Goal: Task Accomplishment & Management: Complete application form

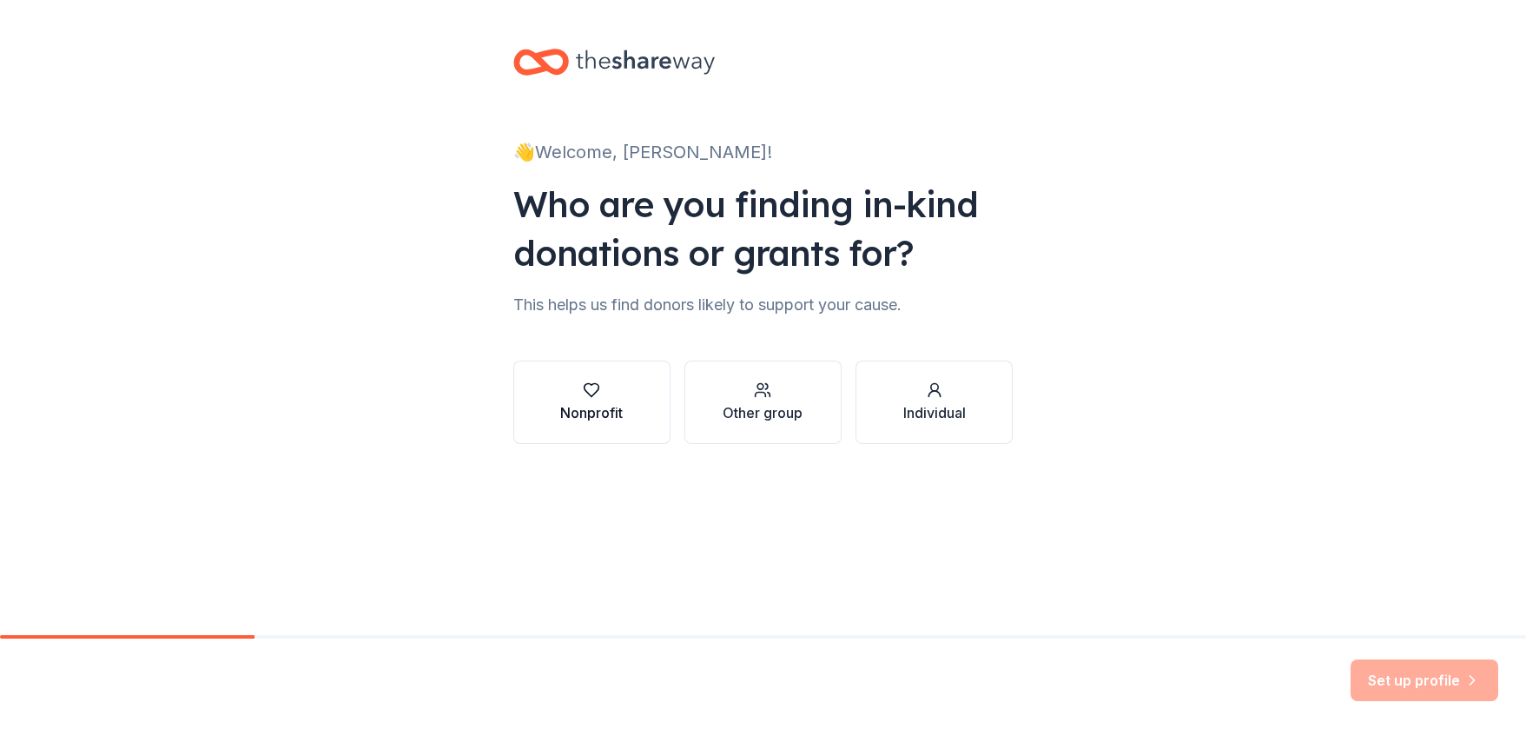
click at [586, 406] on div "Nonprofit" at bounding box center [591, 412] width 63 height 21
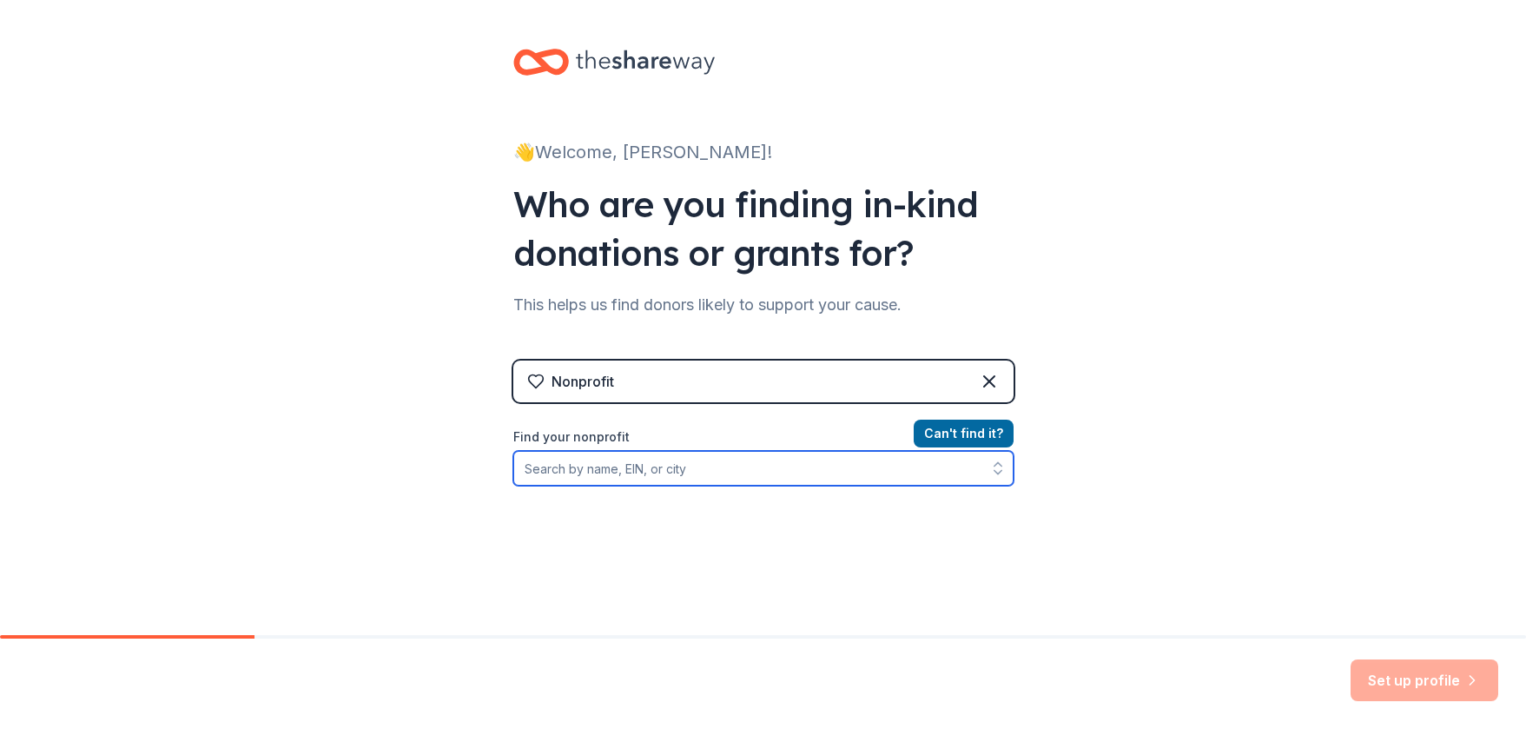
click at [634, 453] on input "Find your nonprofit" at bounding box center [763, 468] width 500 height 35
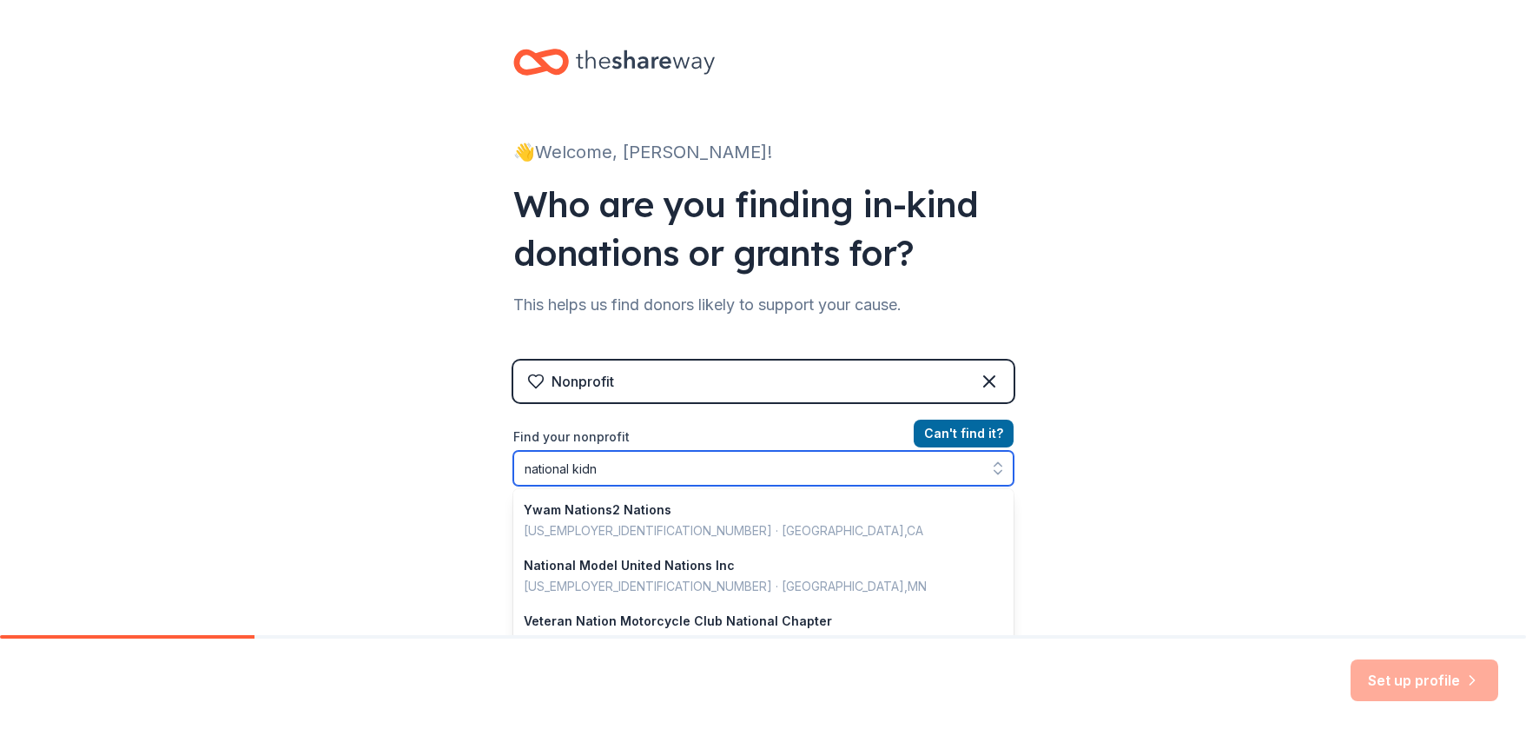
type input "national kidne"
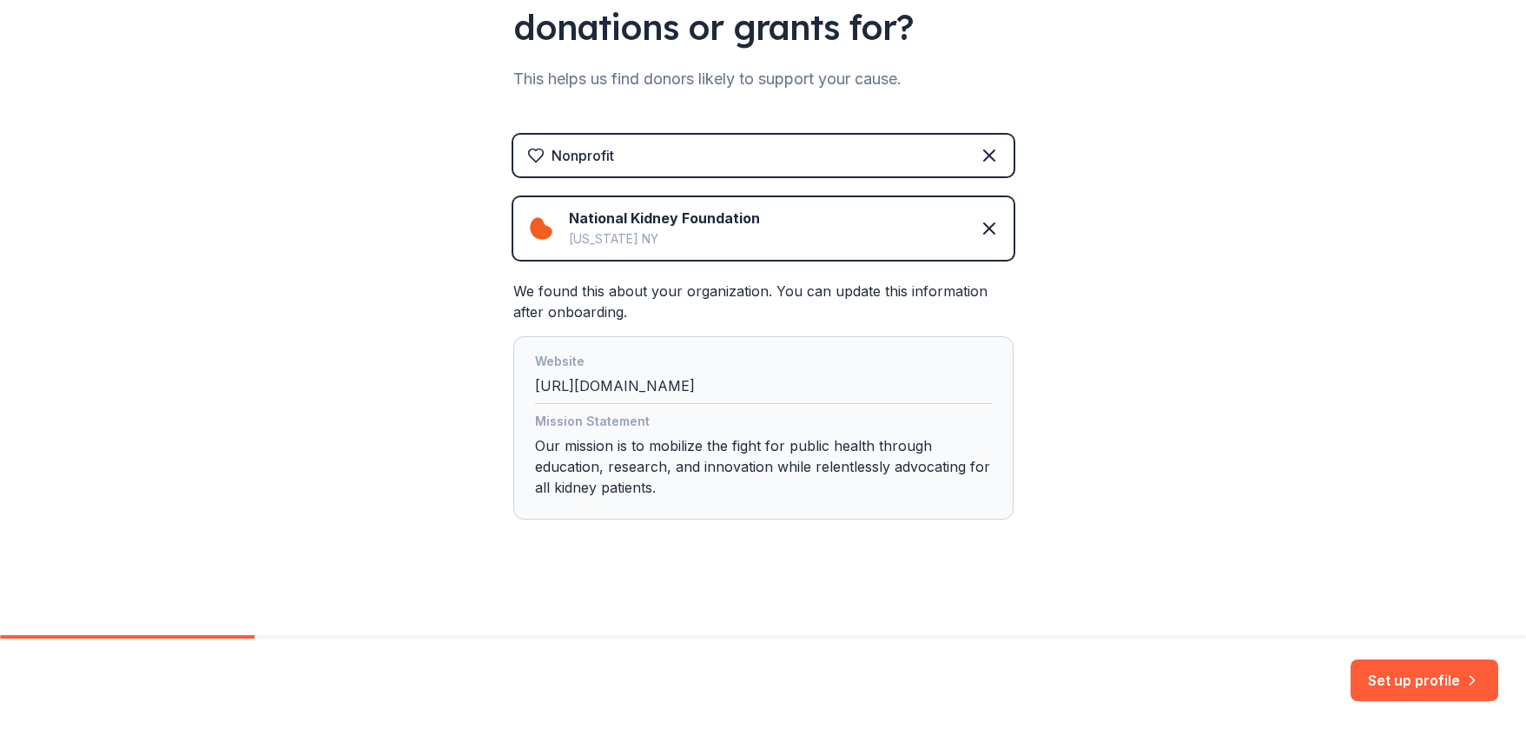
scroll to position [228, 0]
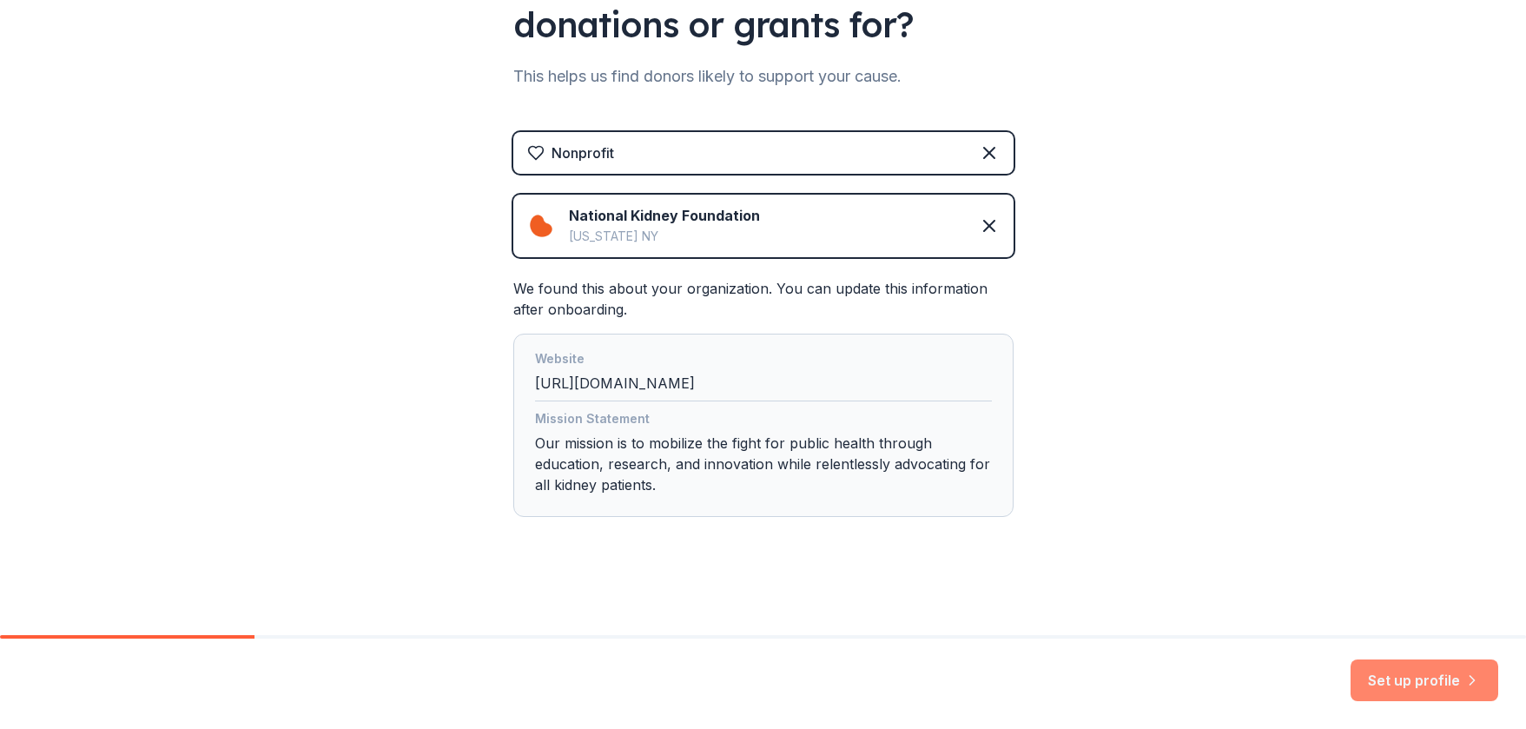
click at [1390, 688] on button "Set up profile" at bounding box center [1425, 680] width 148 height 42
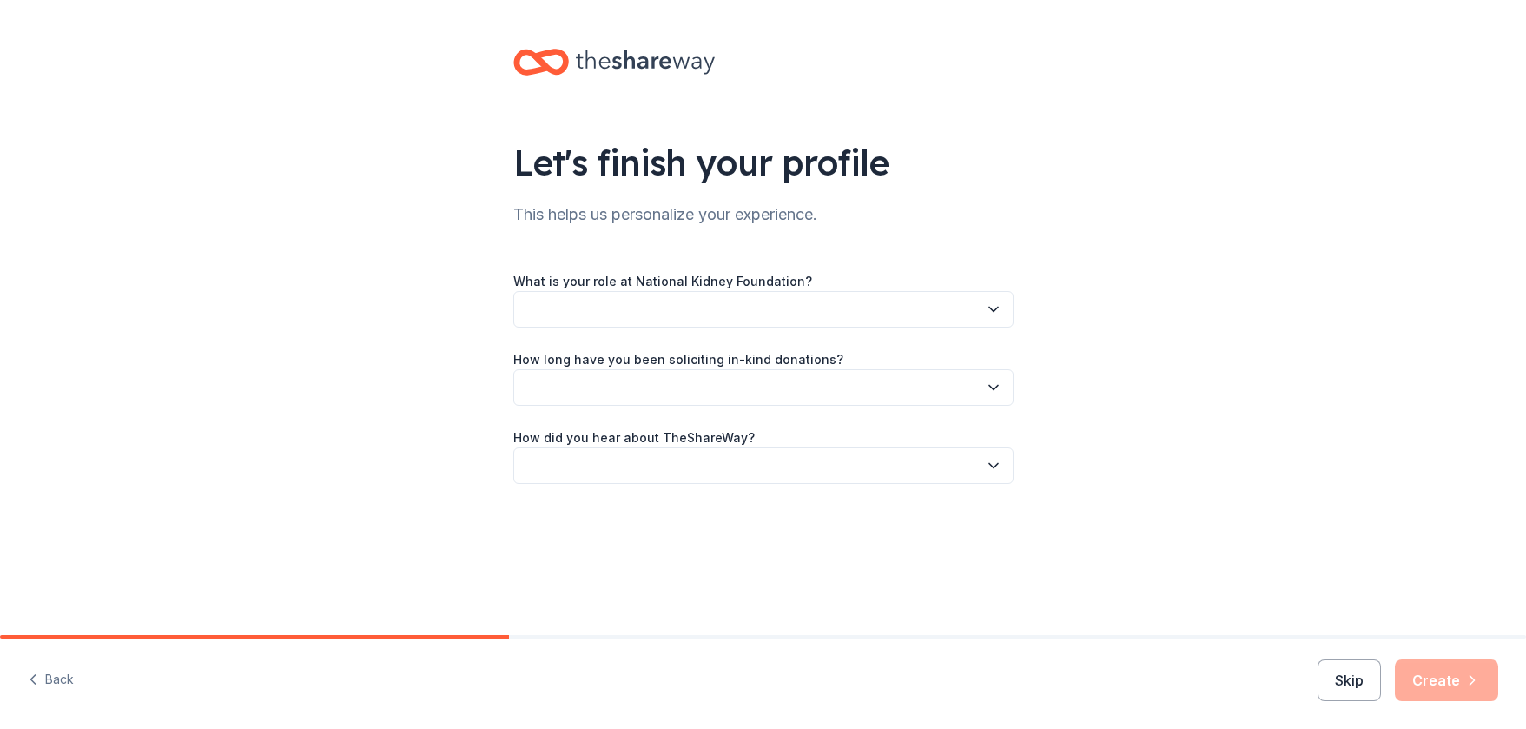
click at [763, 316] on button "button" at bounding box center [763, 309] width 500 height 36
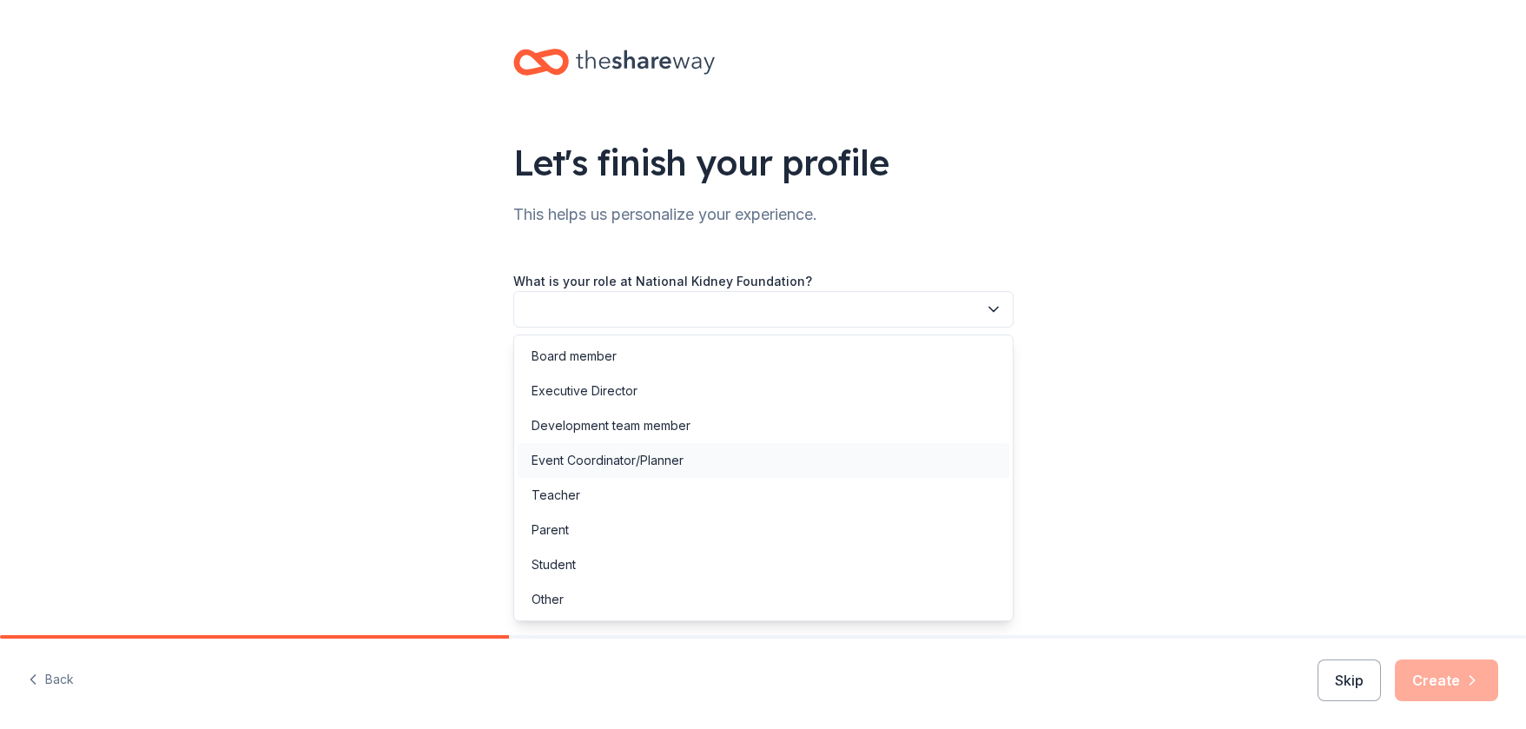
click at [585, 471] on div "Event Coordinator/Planner" at bounding box center [764, 460] width 492 height 35
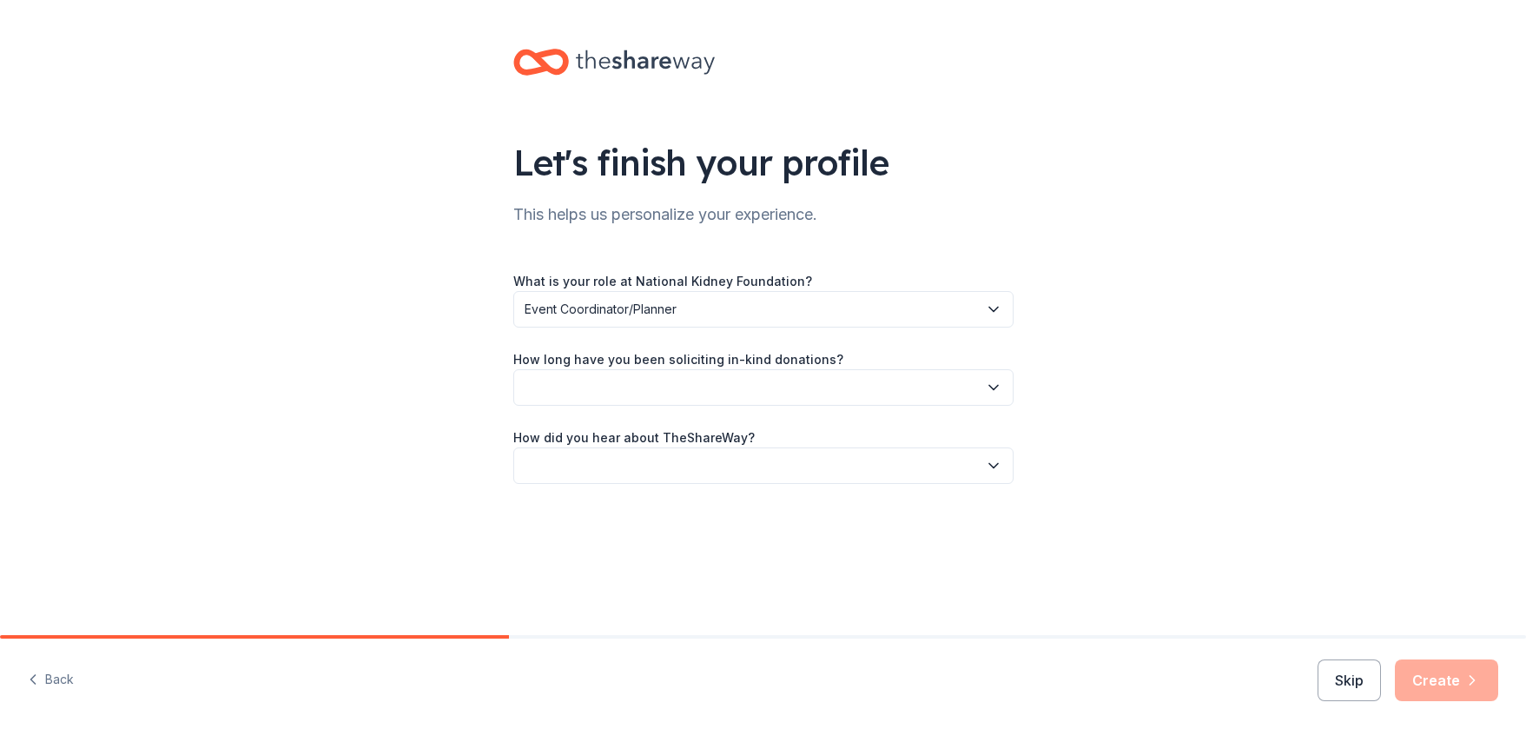
click at [654, 316] on span "Event Coordinator/Planner" at bounding box center [751, 309] width 453 height 21
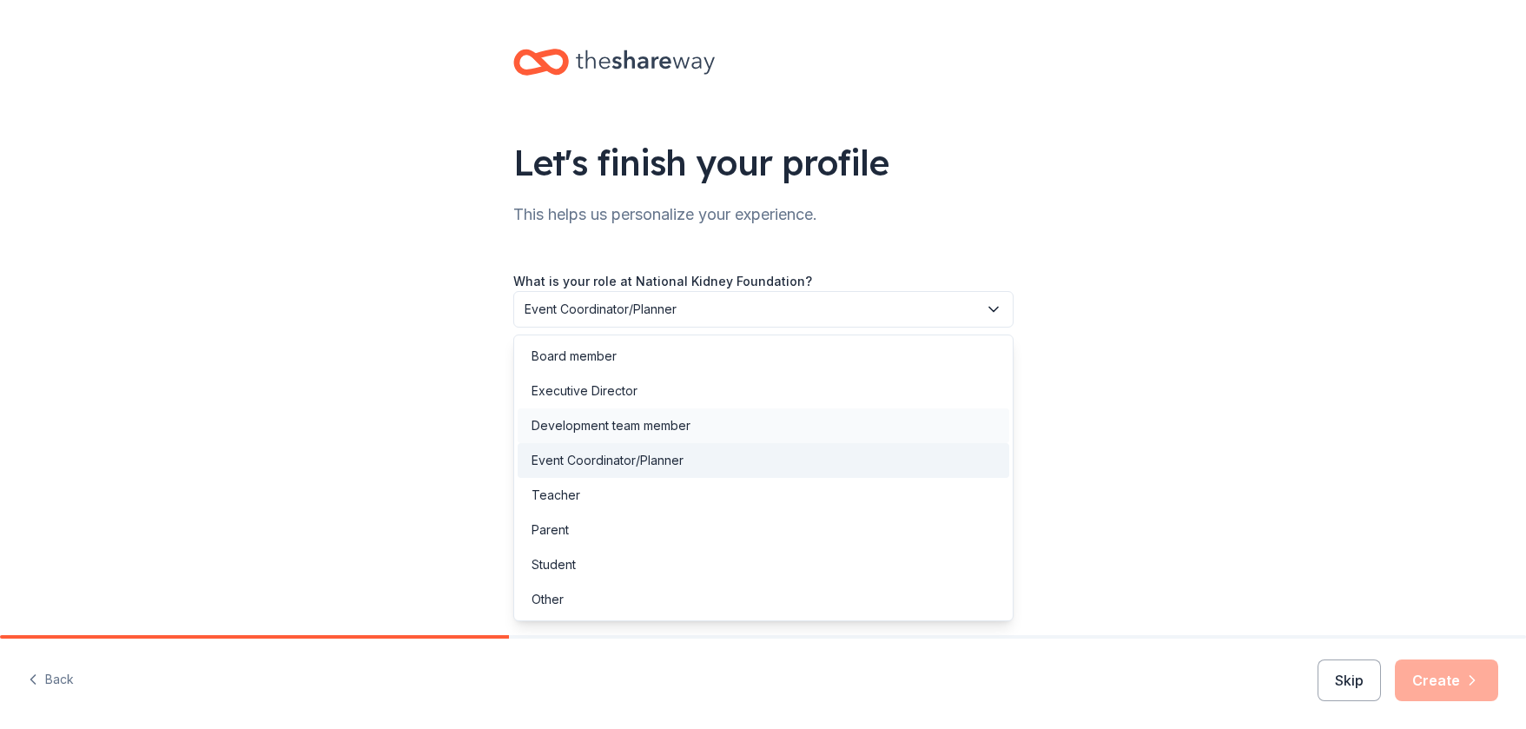
click at [614, 435] on div "Development team member" at bounding box center [611, 425] width 159 height 21
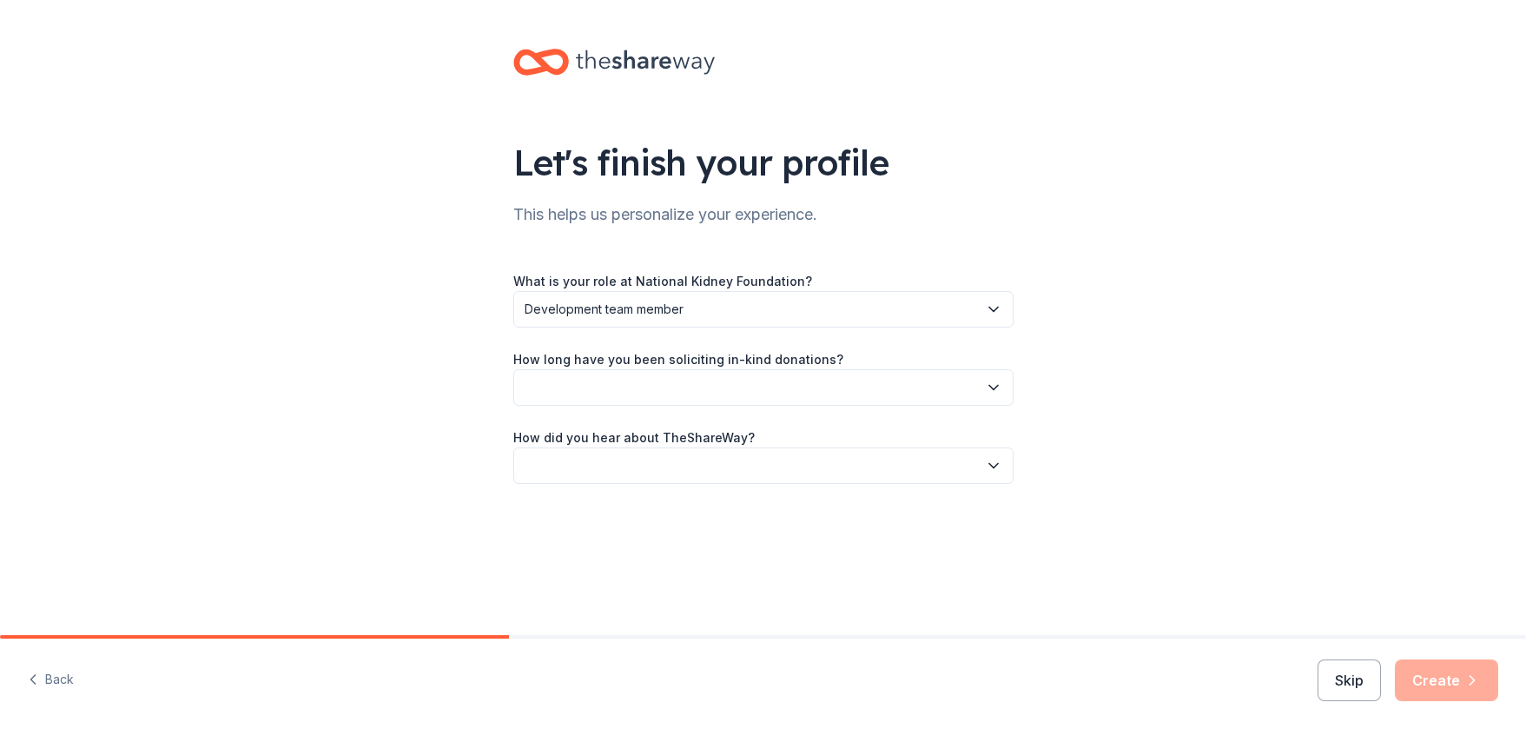
click at [634, 393] on button "button" at bounding box center [763, 387] width 500 height 36
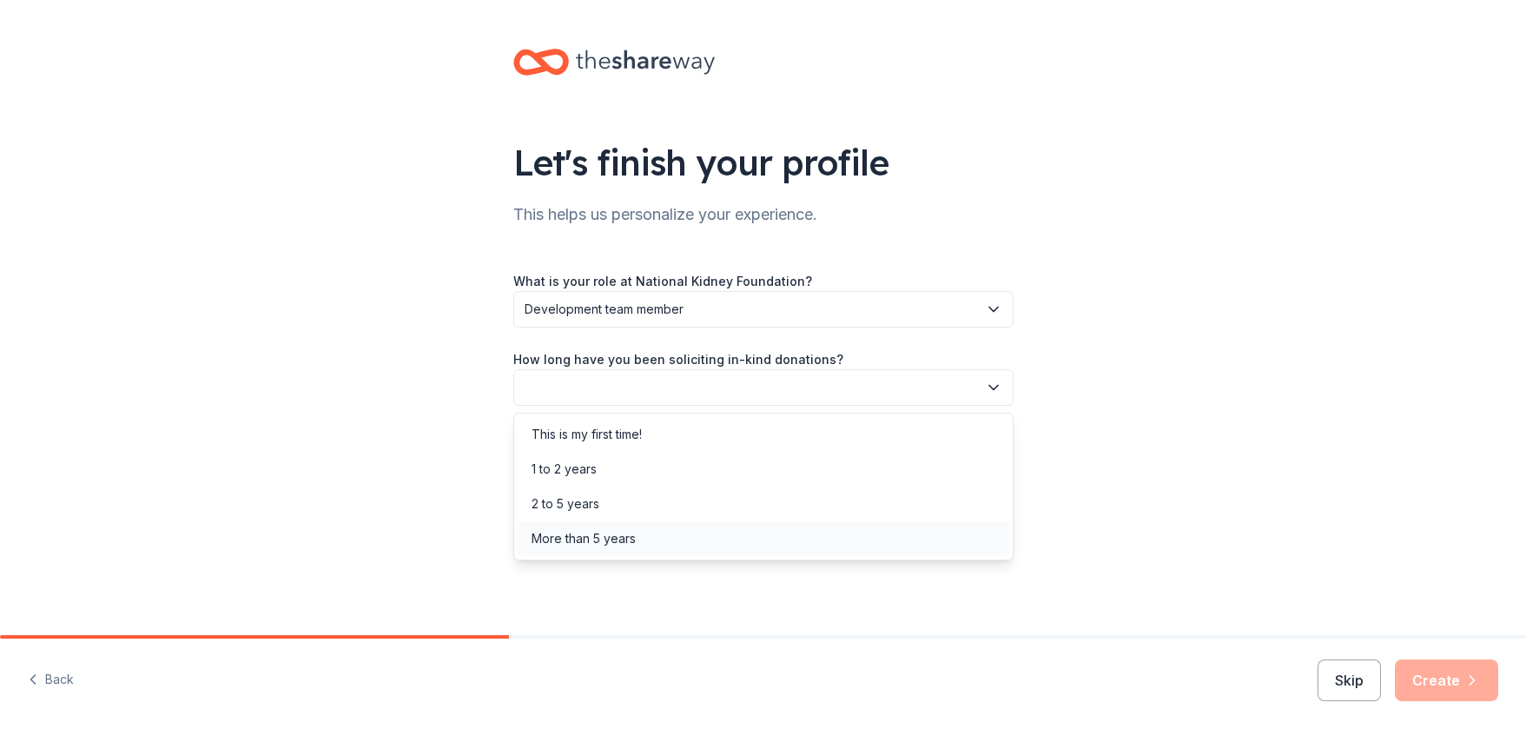
click at [653, 542] on div "More than 5 years" at bounding box center [764, 538] width 492 height 35
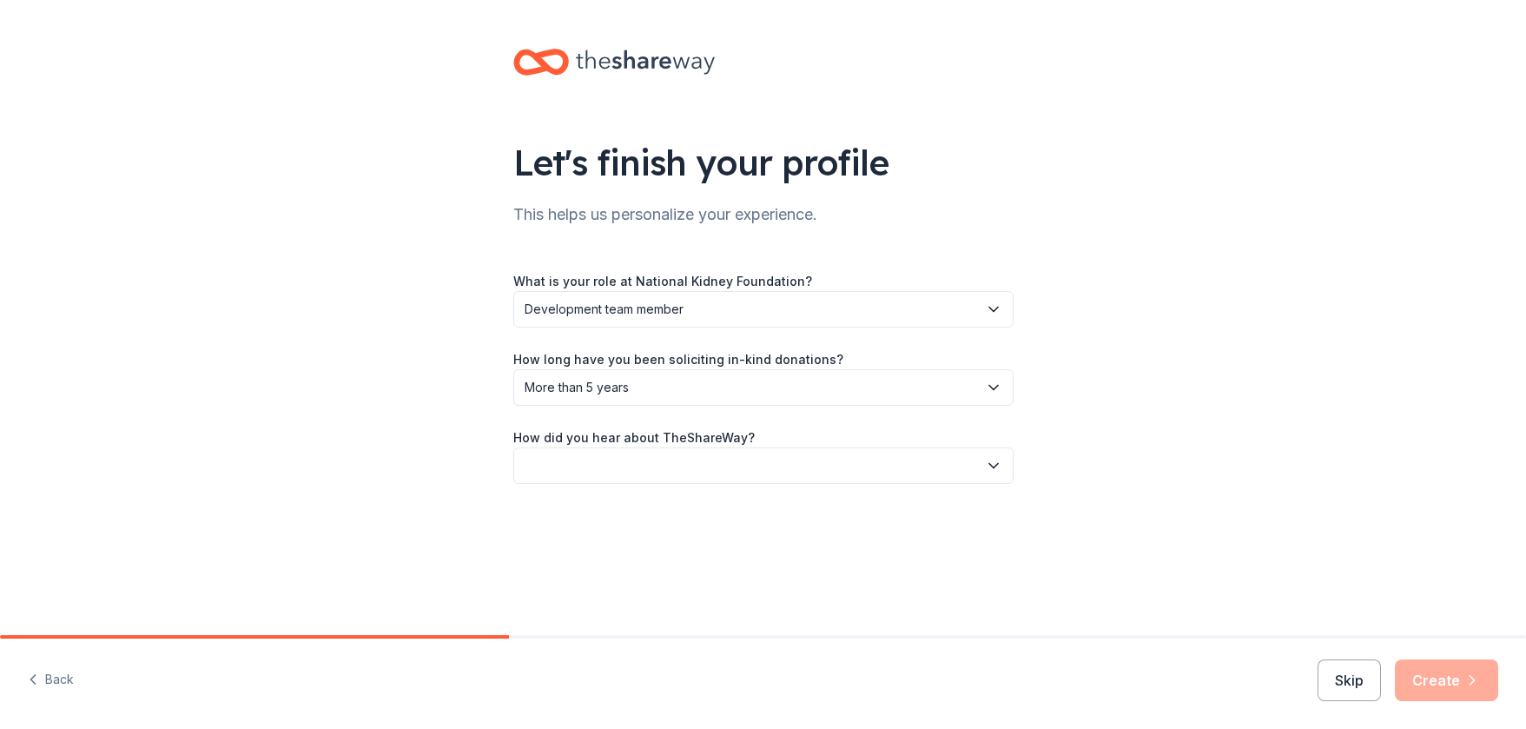
click at [673, 471] on button "button" at bounding box center [763, 465] width 500 height 36
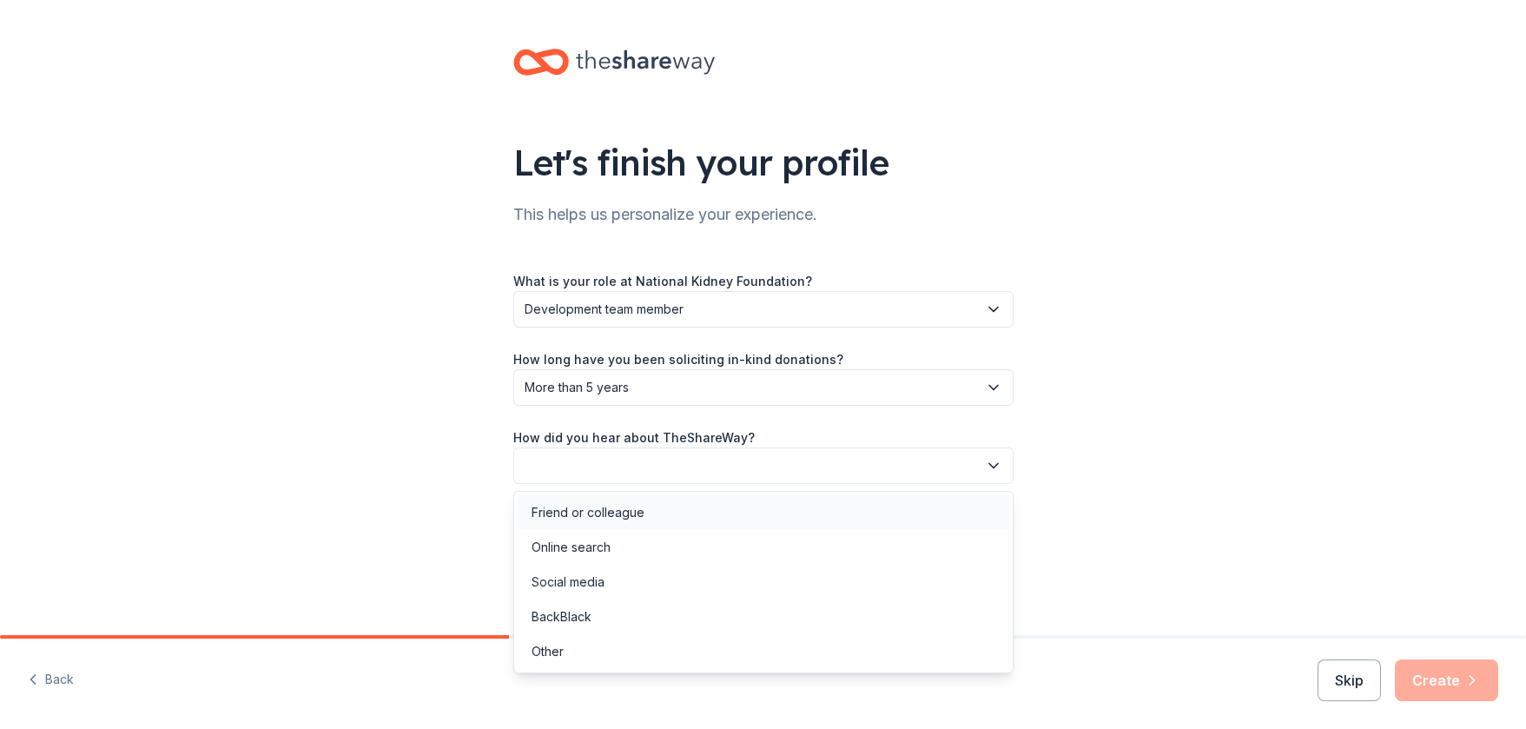
click at [625, 506] on div "Friend or colleague" at bounding box center [764, 512] width 492 height 35
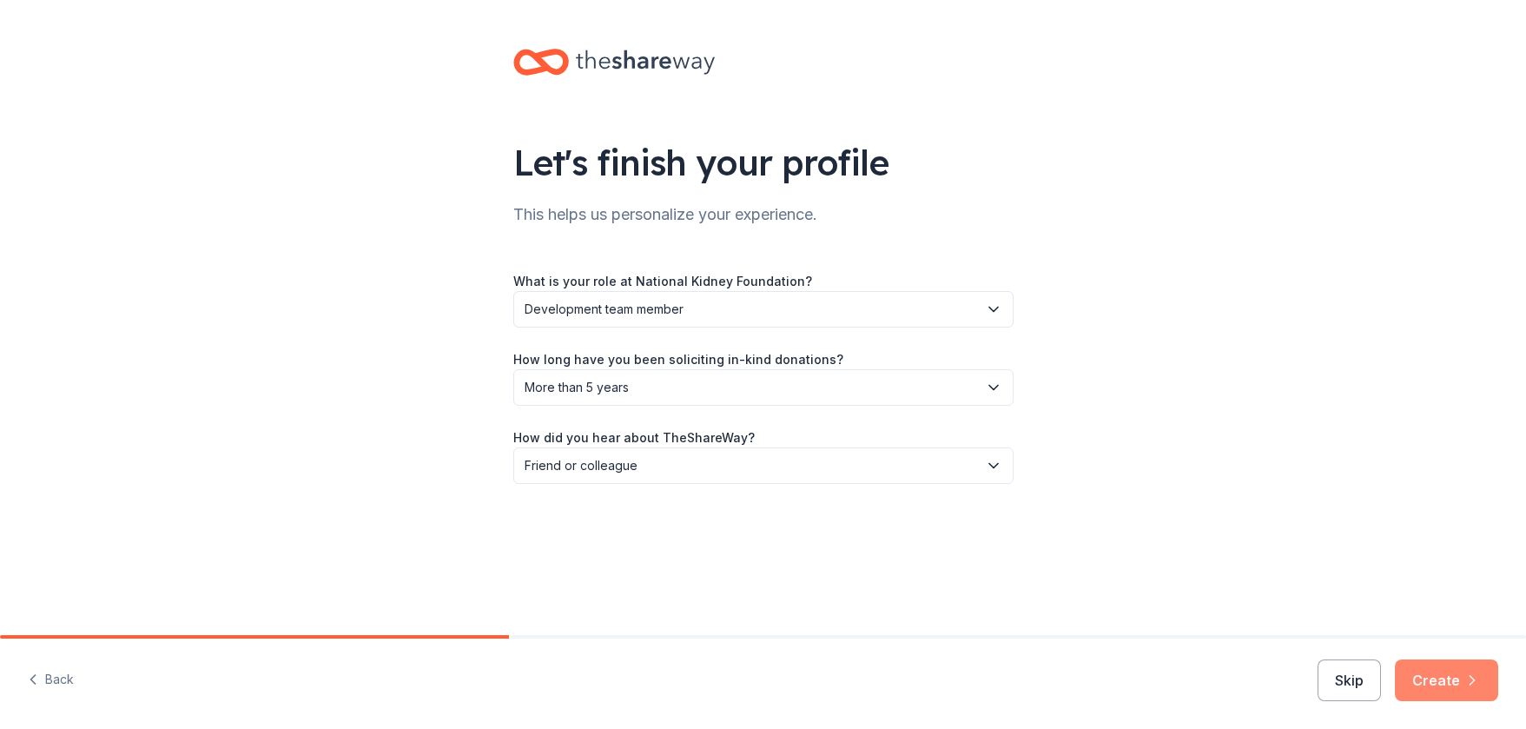
click at [1424, 678] on button "Create" at bounding box center [1446, 680] width 103 height 42
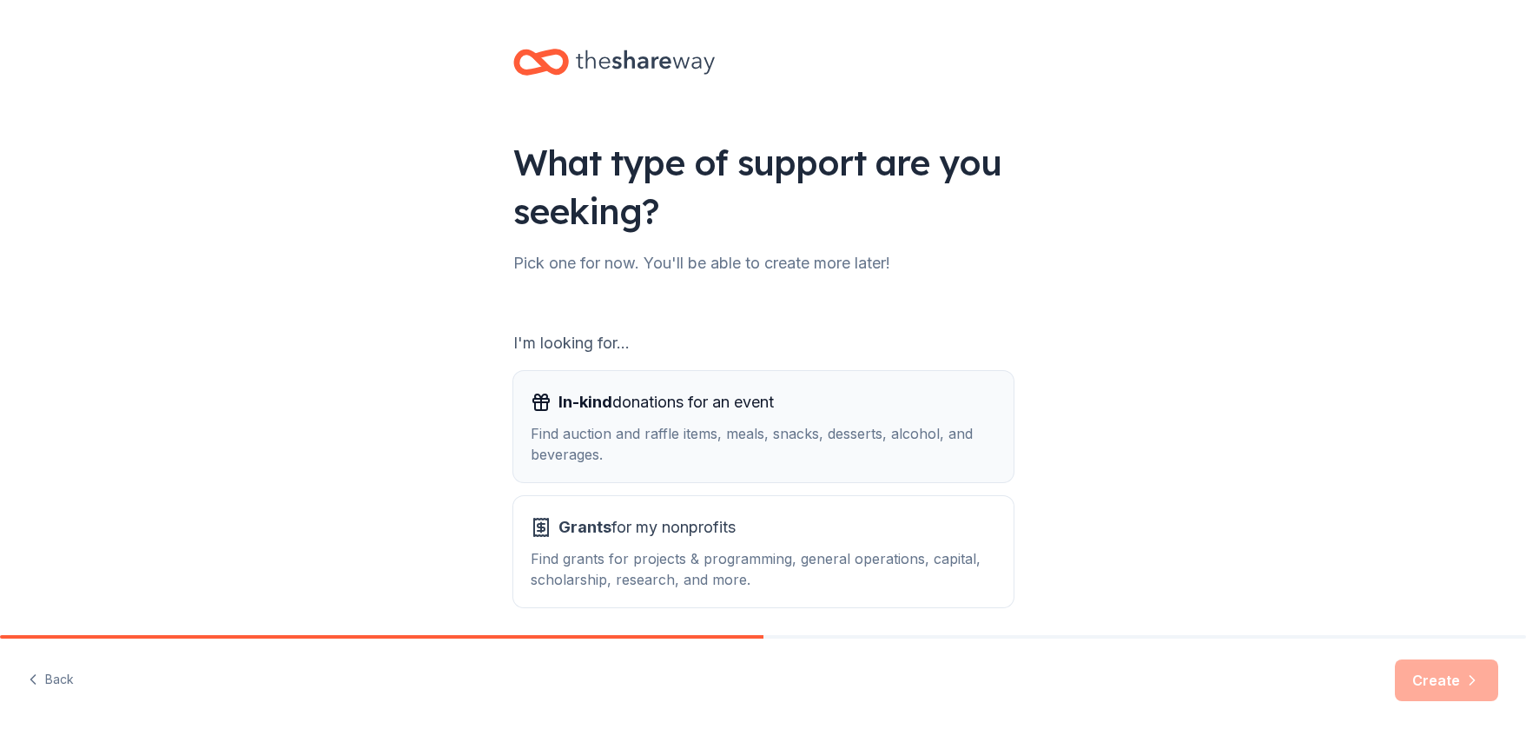
click at [662, 400] on span "In-kind donations for an event" at bounding box center [666, 402] width 215 height 28
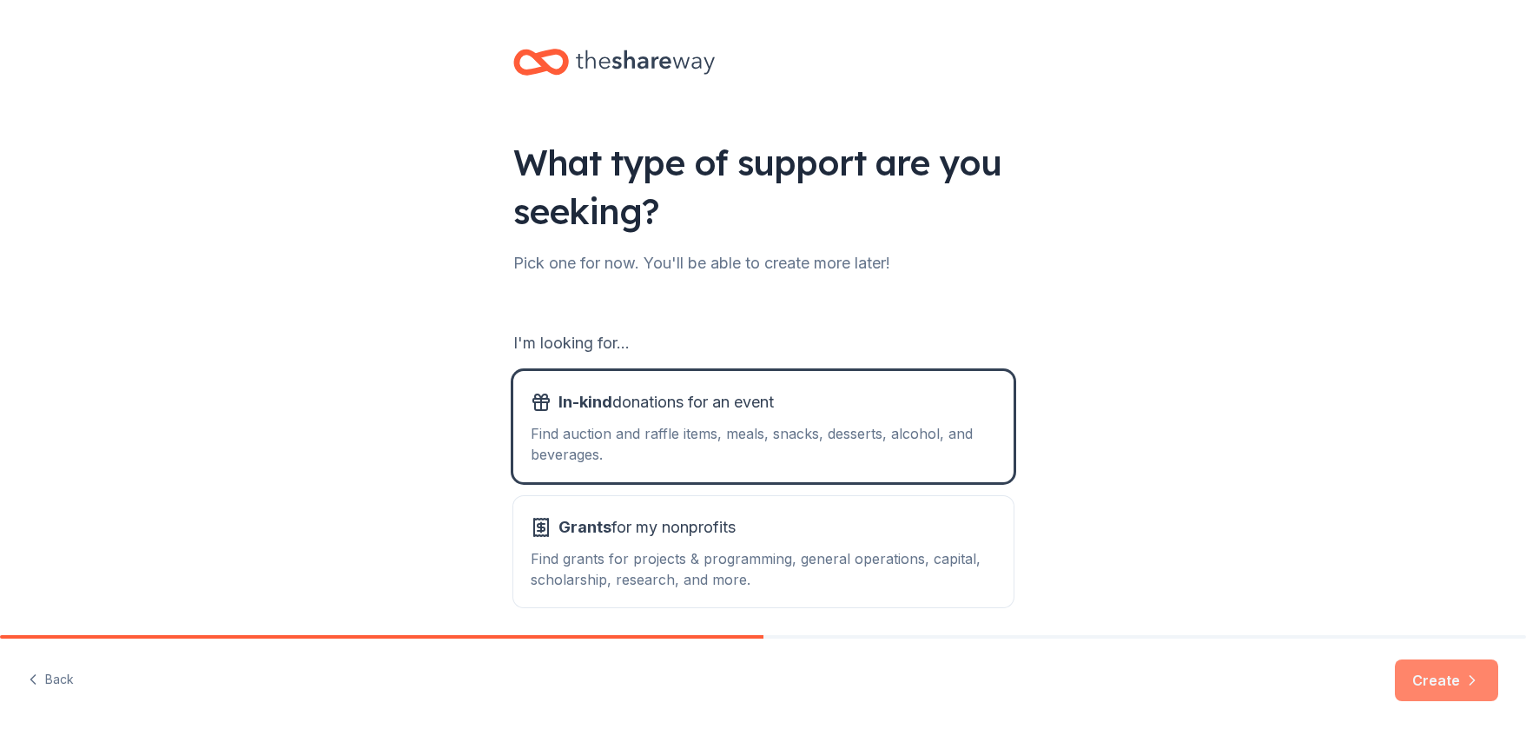
click at [1465, 669] on button "Create" at bounding box center [1446, 680] width 103 height 42
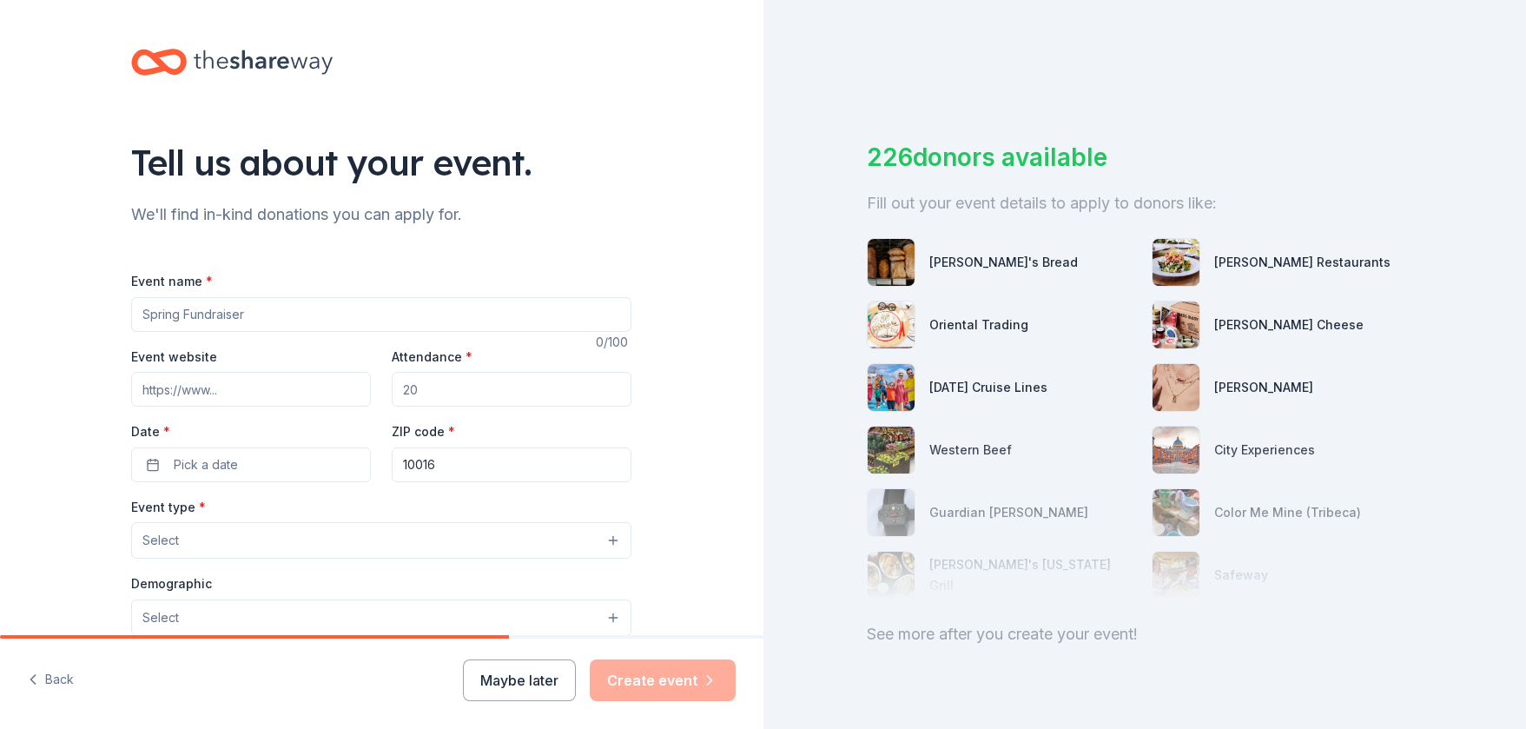
click at [208, 322] on input "Event name *" at bounding box center [381, 314] width 500 height 35
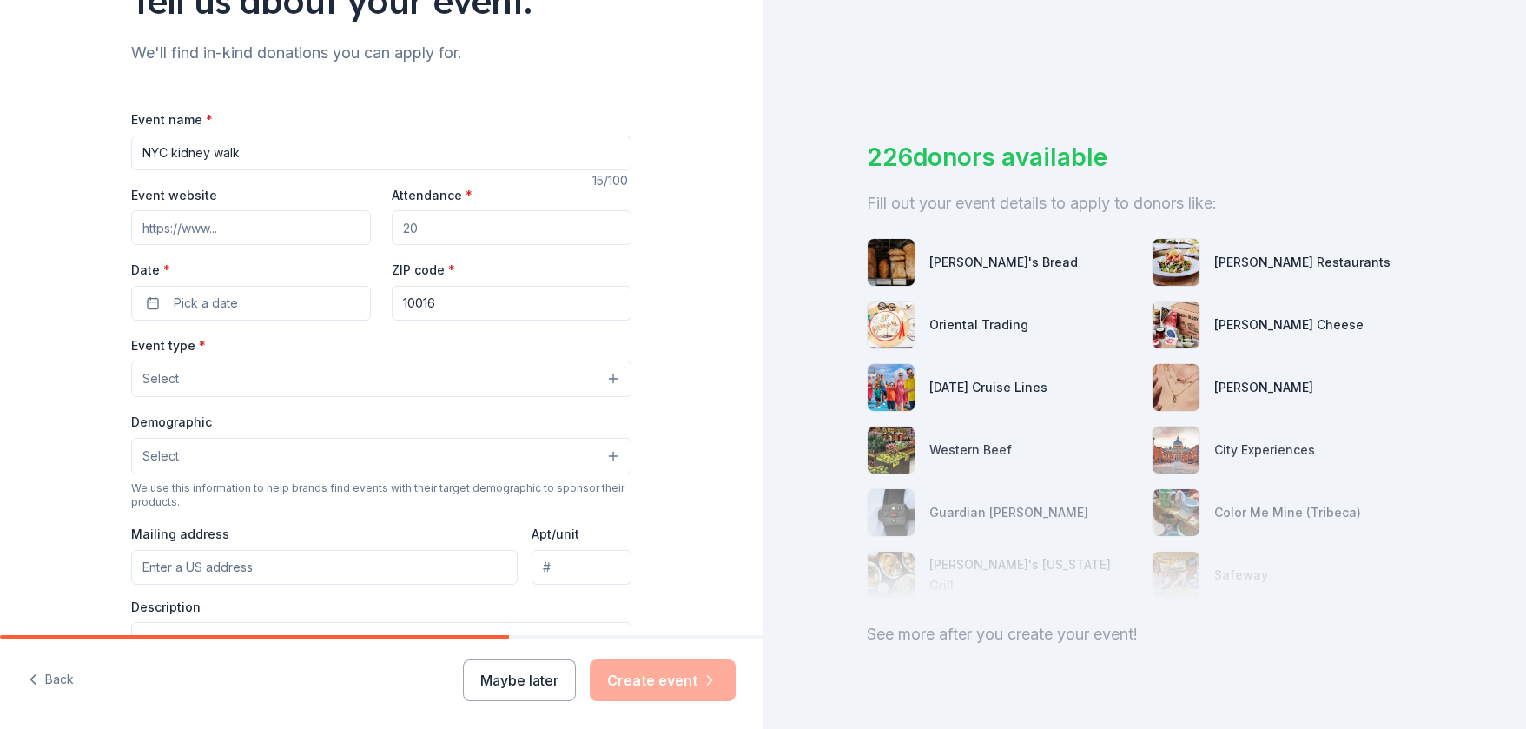
scroll to position [174, 0]
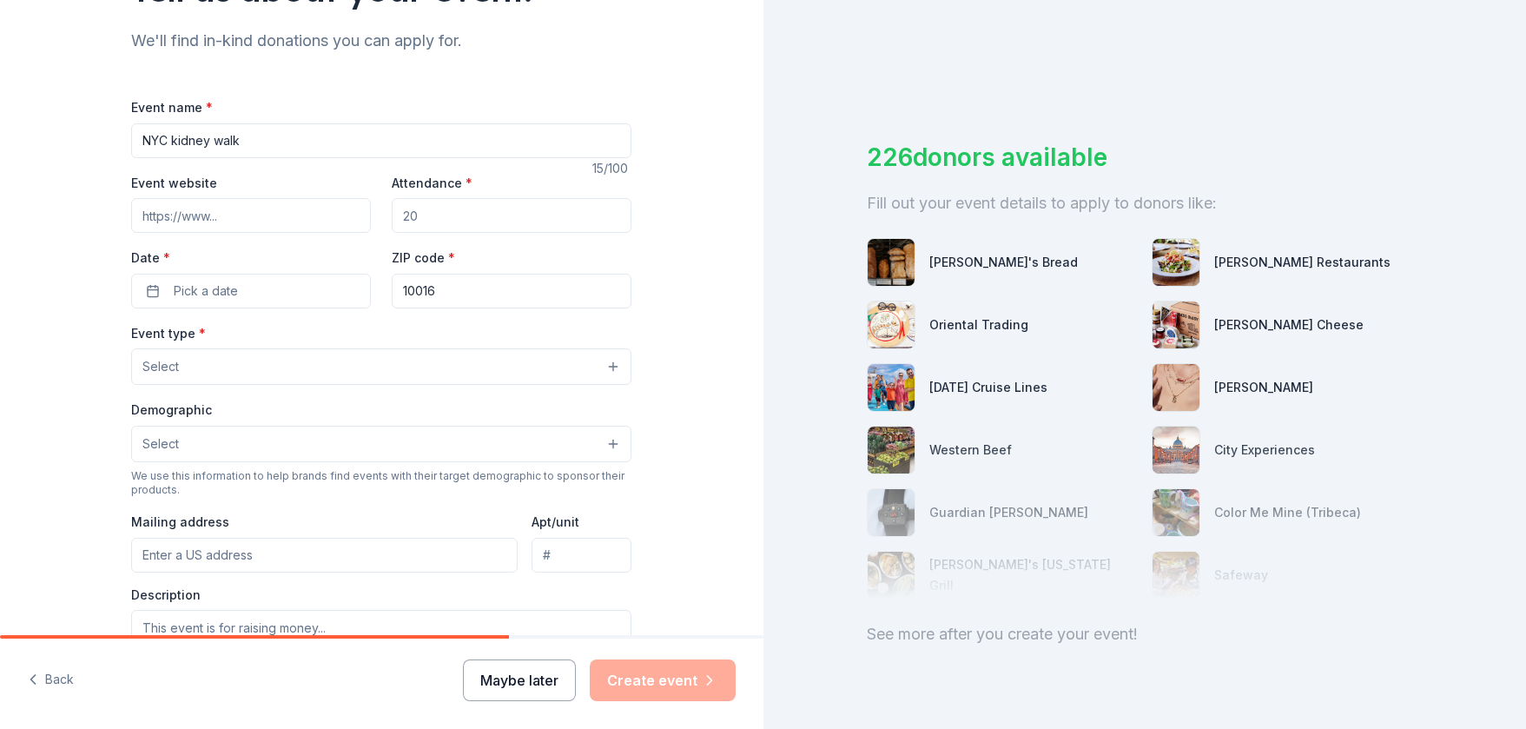
type input "NYC kidney walk"
click at [561, 682] on button "Maybe later" at bounding box center [519, 680] width 113 height 42
click at [508, 691] on button "Maybe later" at bounding box center [519, 680] width 113 height 42
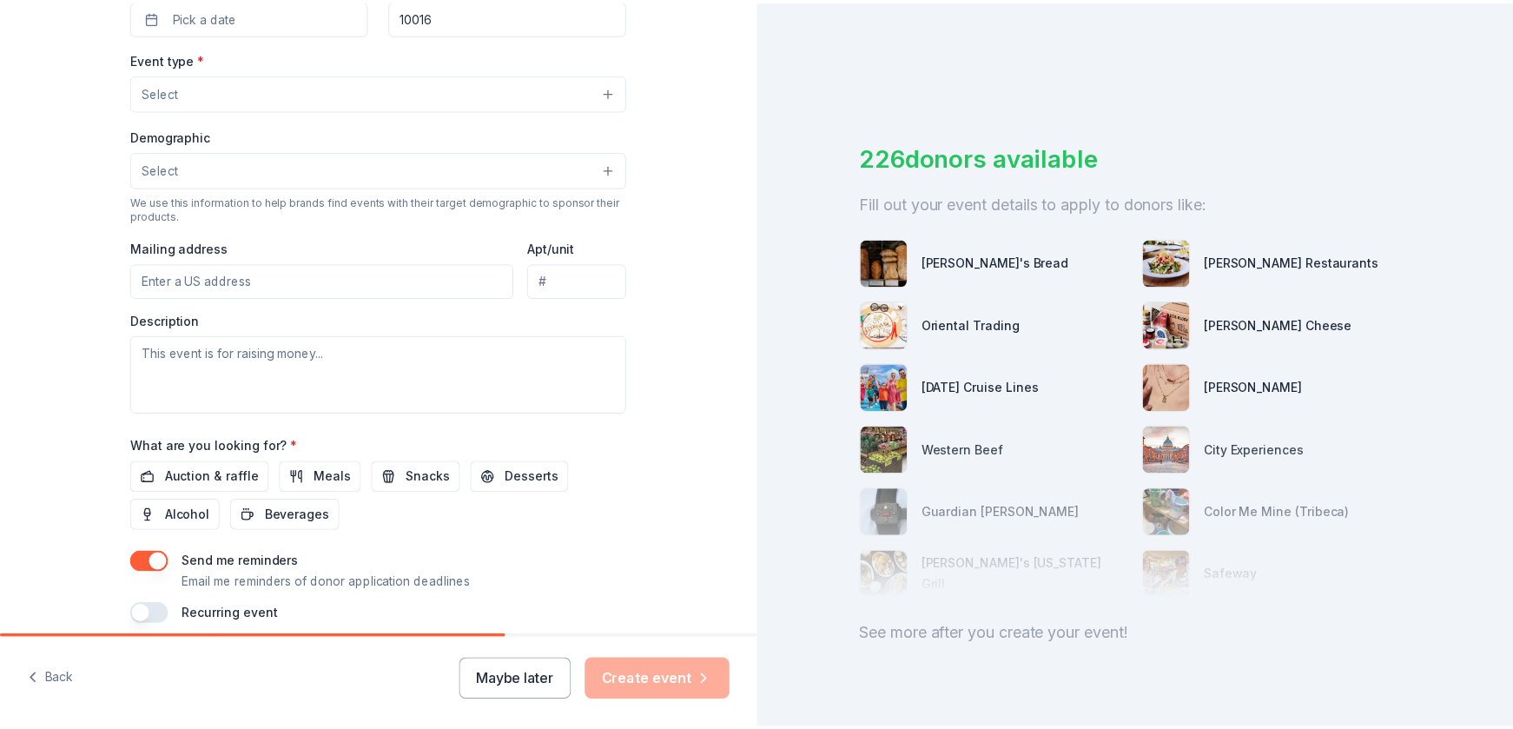
scroll to position [0, 0]
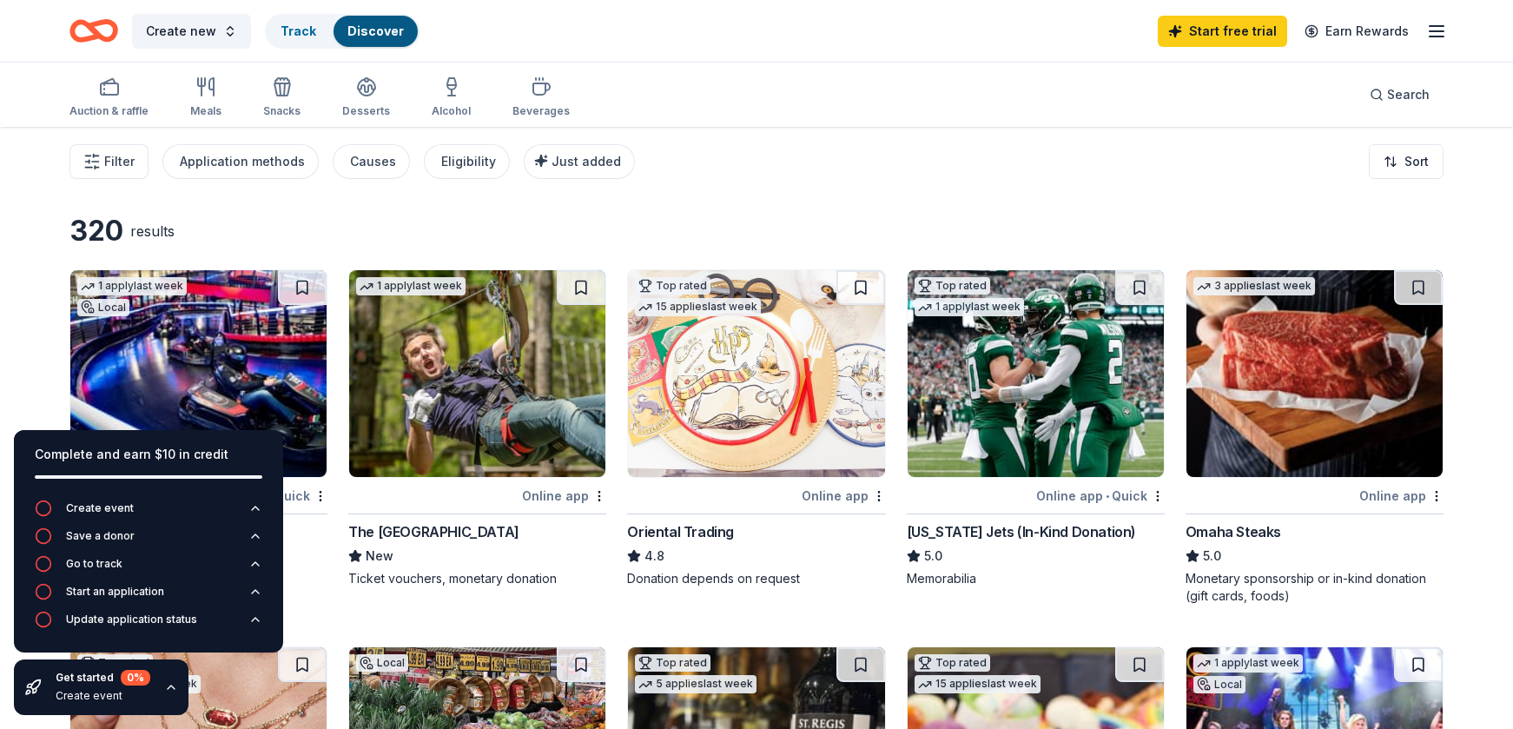
click at [164, 683] on icon "button" at bounding box center [171, 687] width 14 height 14
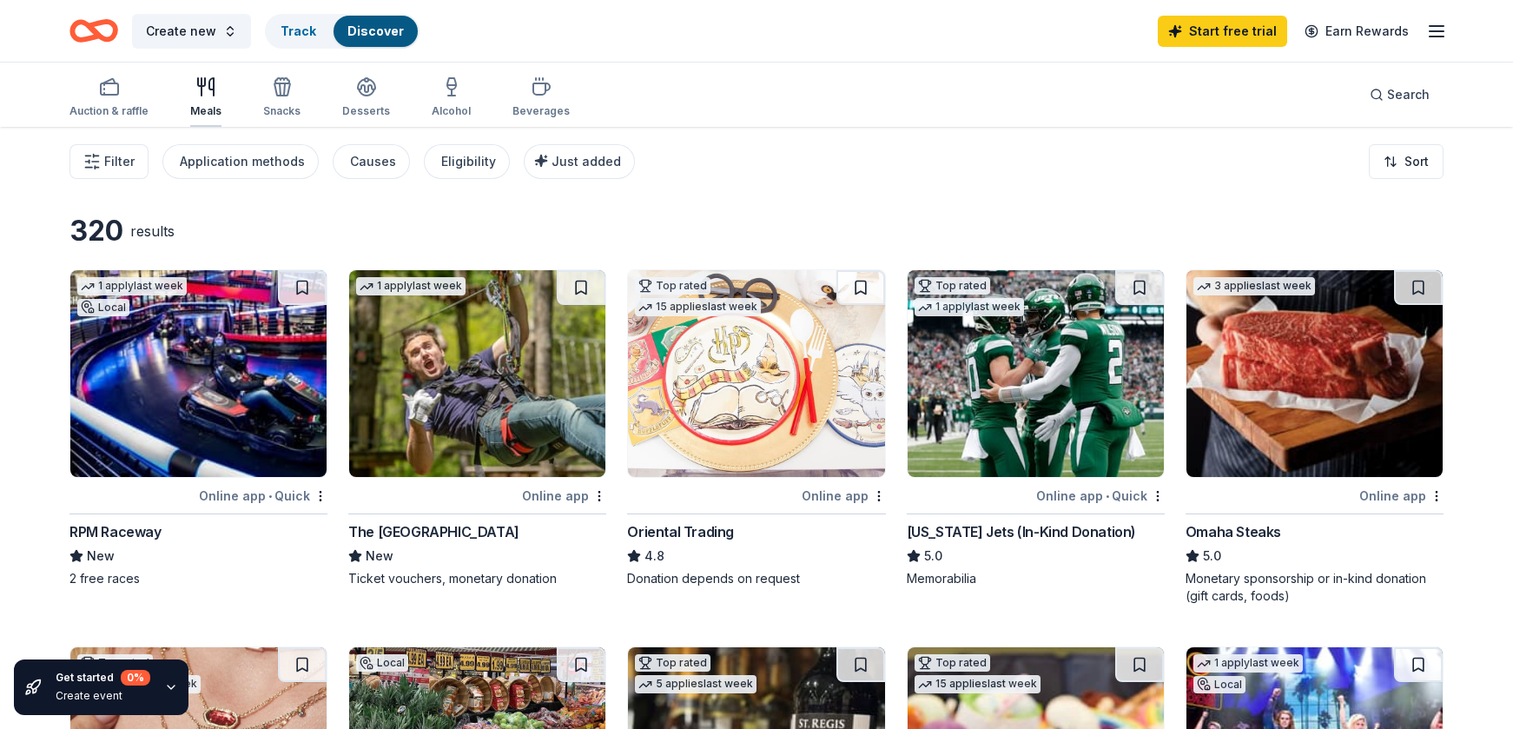
click at [193, 92] on div "button" at bounding box center [205, 86] width 31 height 21
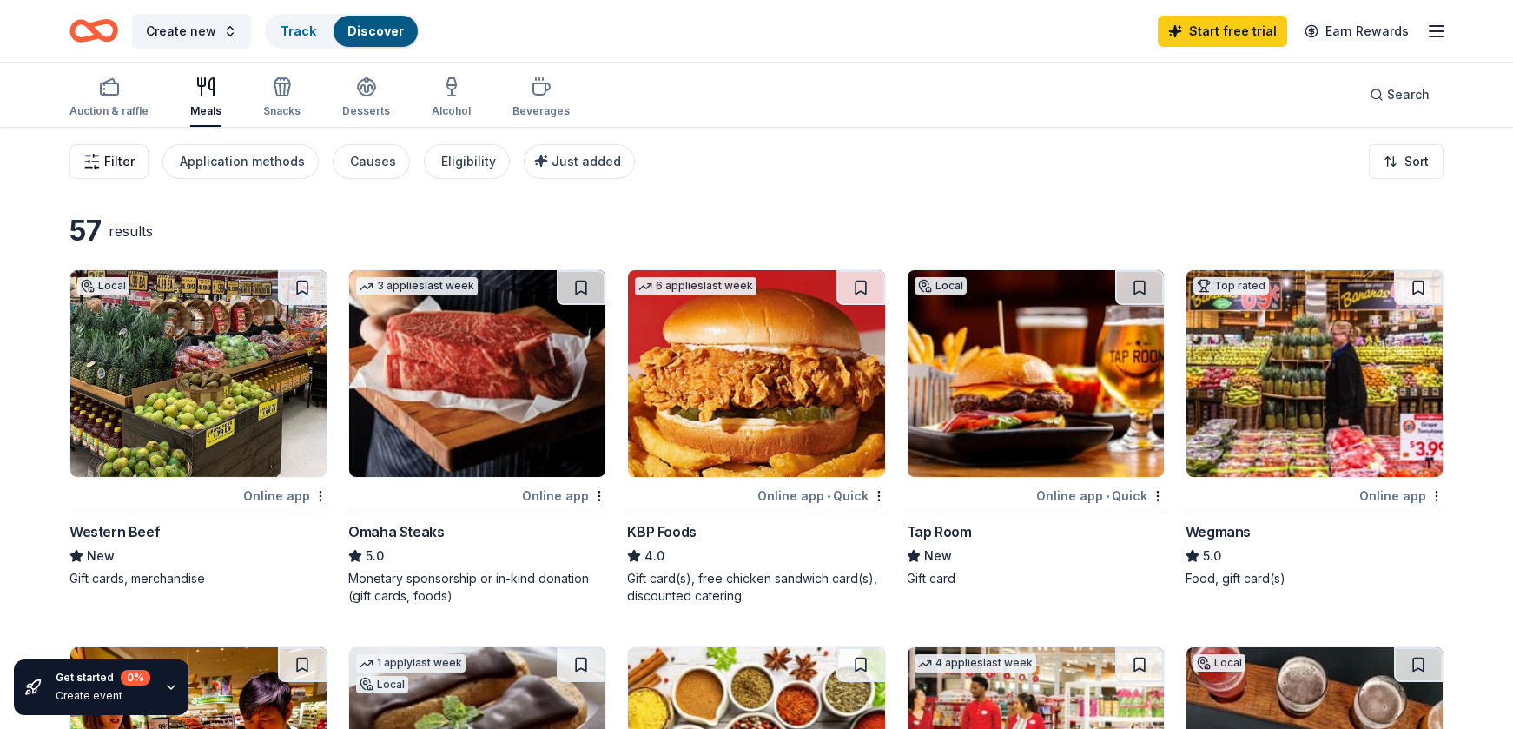
click at [103, 172] on button "Filter" at bounding box center [108, 161] width 79 height 35
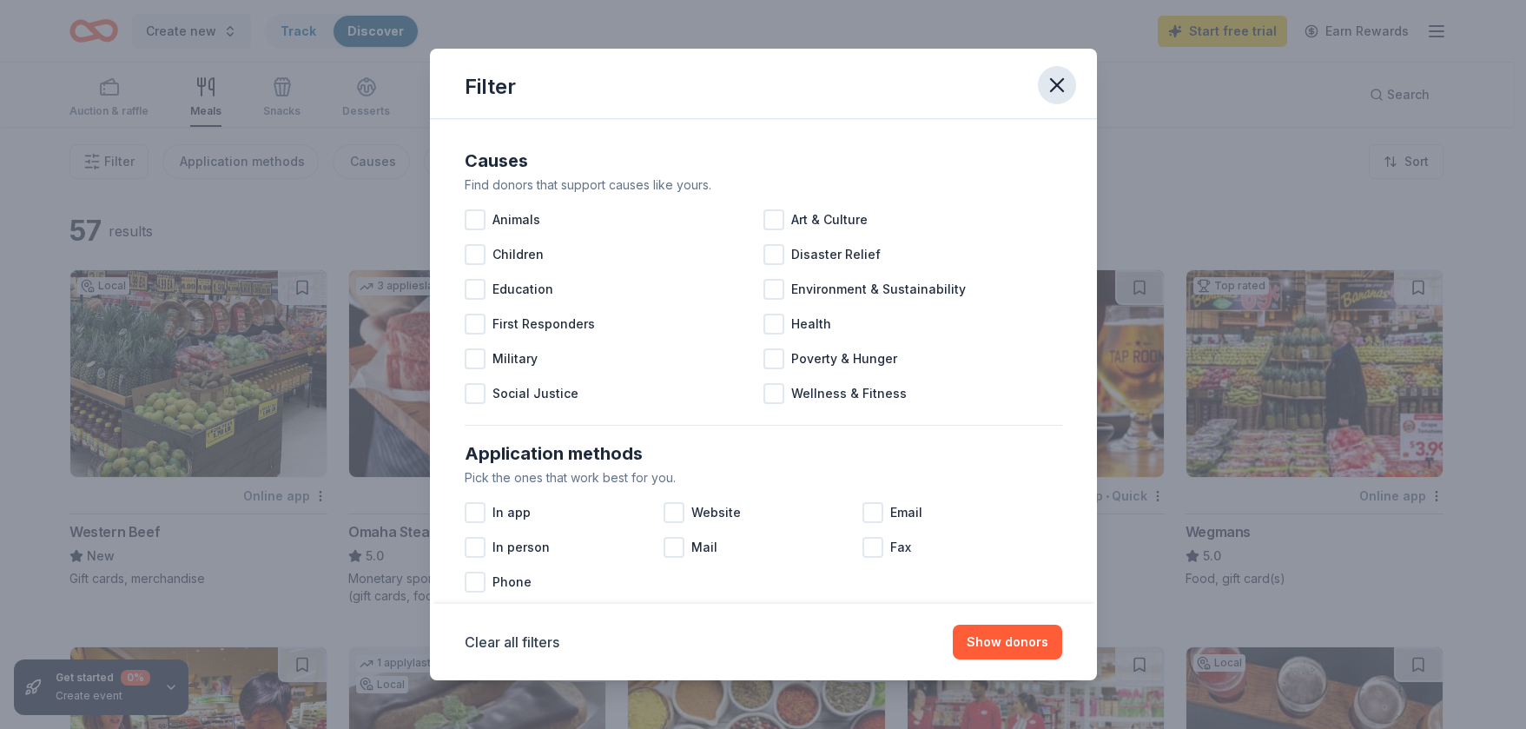
click at [1061, 78] on icon "button" at bounding box center [1057, 85] width 24 height 24
